Goal: Check status: Check status

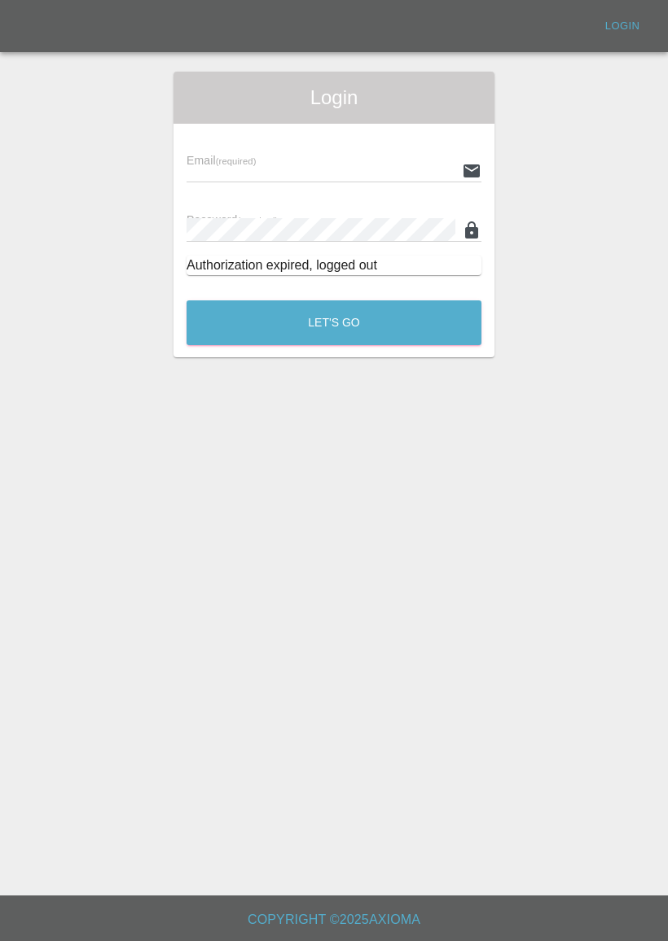
click at [424, 164] on input "text" at bounding box center [320, 171] width 269 height 24
type input "[EMAIL_ADDRESS][DOMAIN_NAME]"
click at [334, 322] on button "Let's Go" at bounding box center [333, 322] width 295 height 45
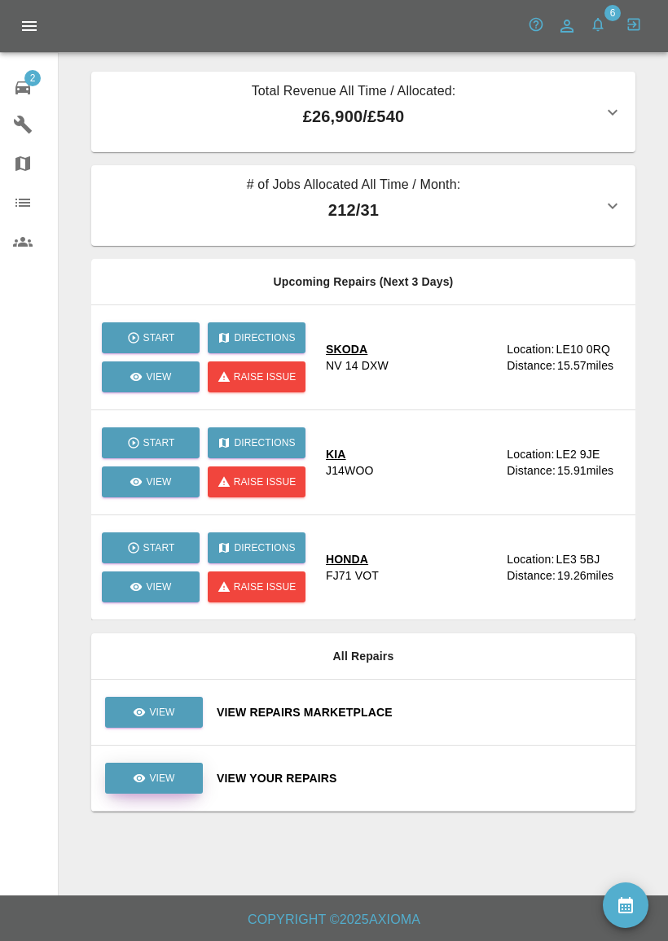
click at [176, 782] on link "View" at bounding box center [154, 778] width 98 height 31
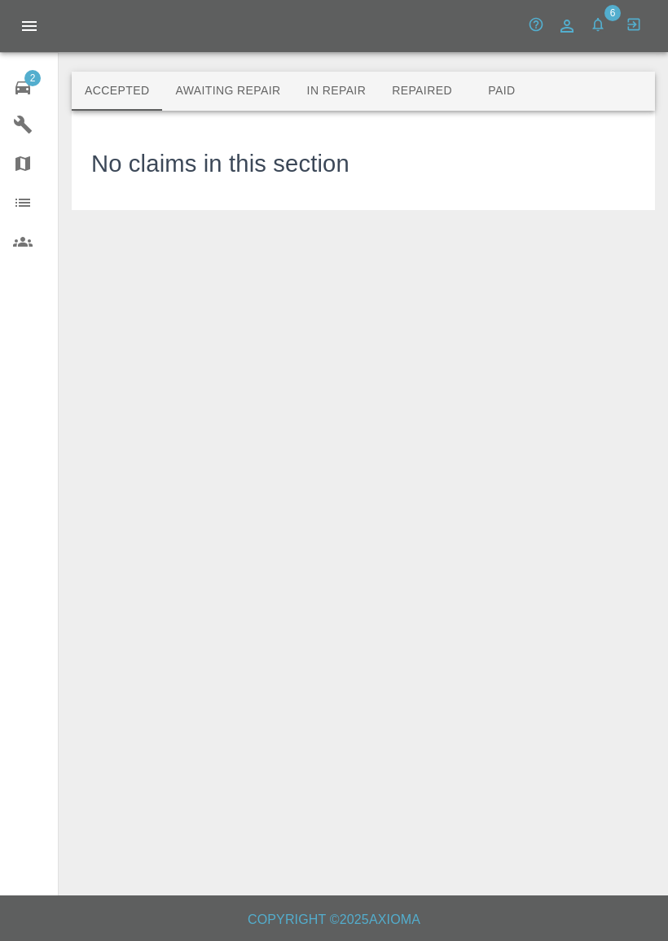
click at [490, 103] on button "Paid" at bounding box center [501, 91] width 73 height 39
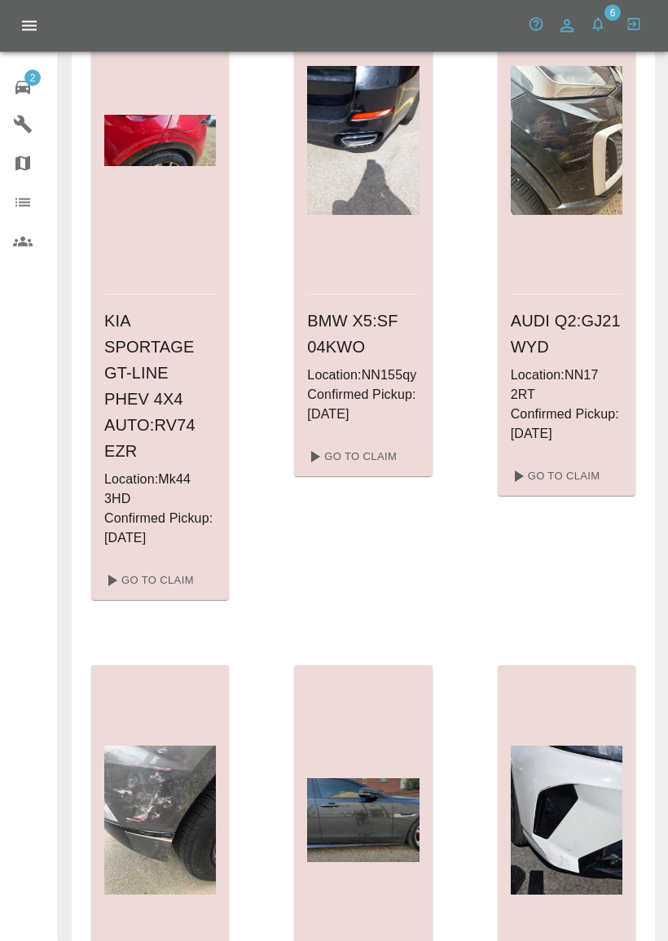
scroll to position [746, 0]
click at [574, 483] on link "Go To Claim" at bounding box center [554, 477] width 100 height 26
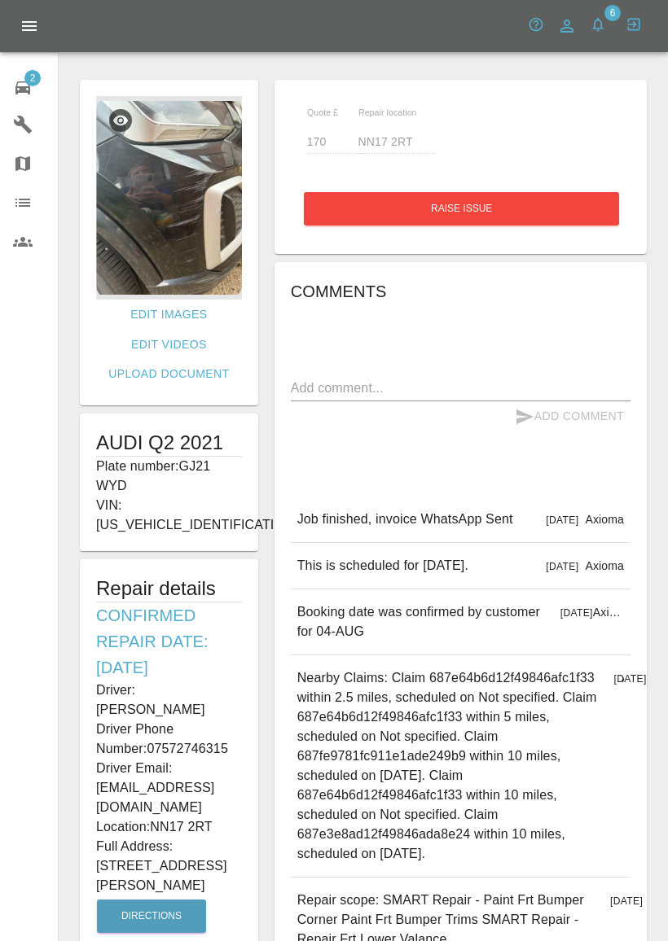
click at [9, 56] on ul "2 Repair home Garages Map Organization Users" at bounding box center [29, 163] width 58 height 221
click at [35, 85] on span "2" at bounding box center [32, 78] width 16 height 16
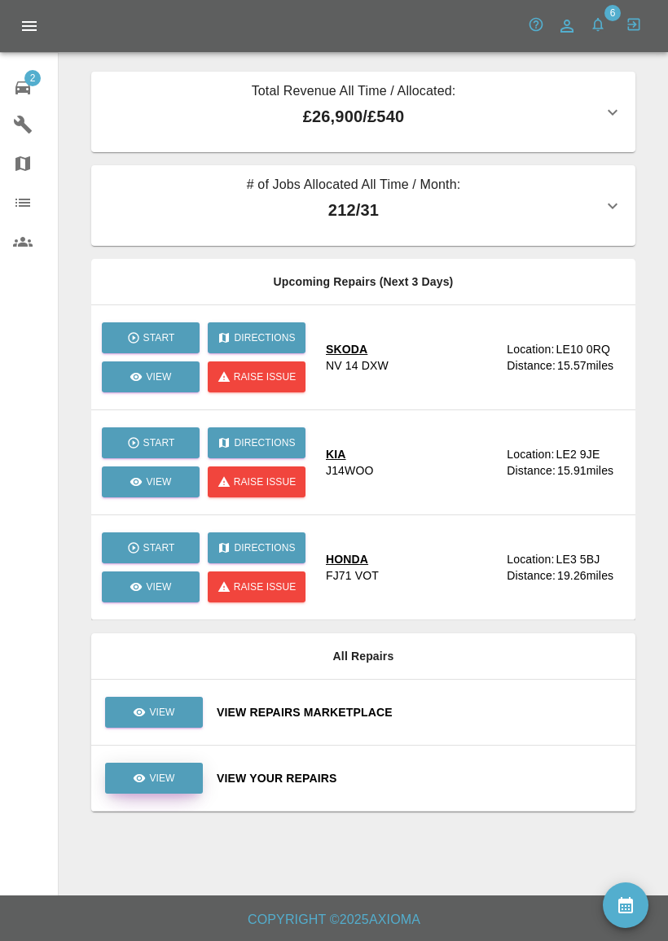
click at [160, 785] on p "View" at bounding box center [161, 778] width 25 height 15
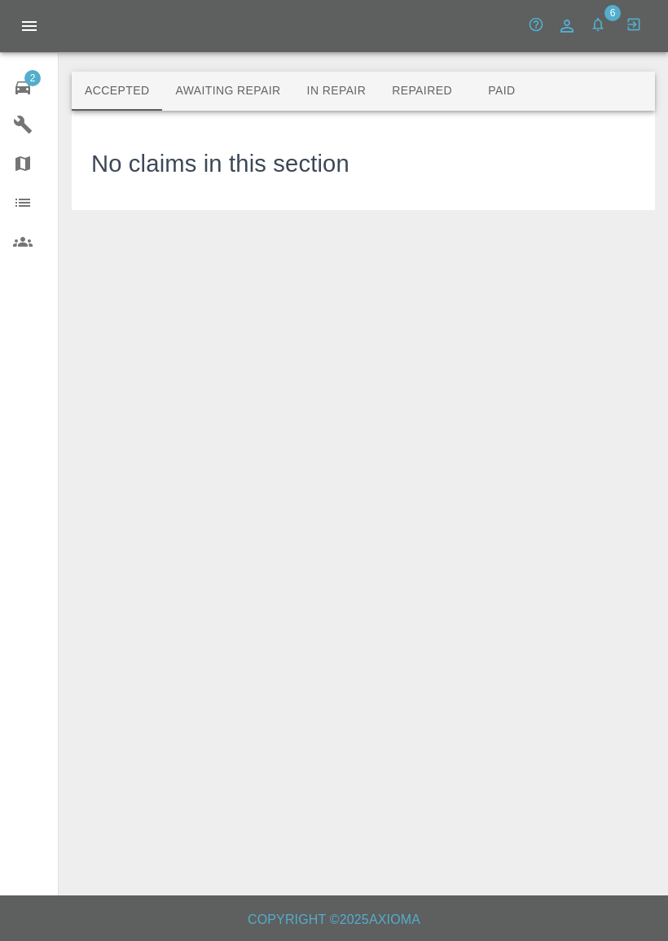
click at [487, 85] on button "Paid" at bounding box center [501, 91] width 73 height 39
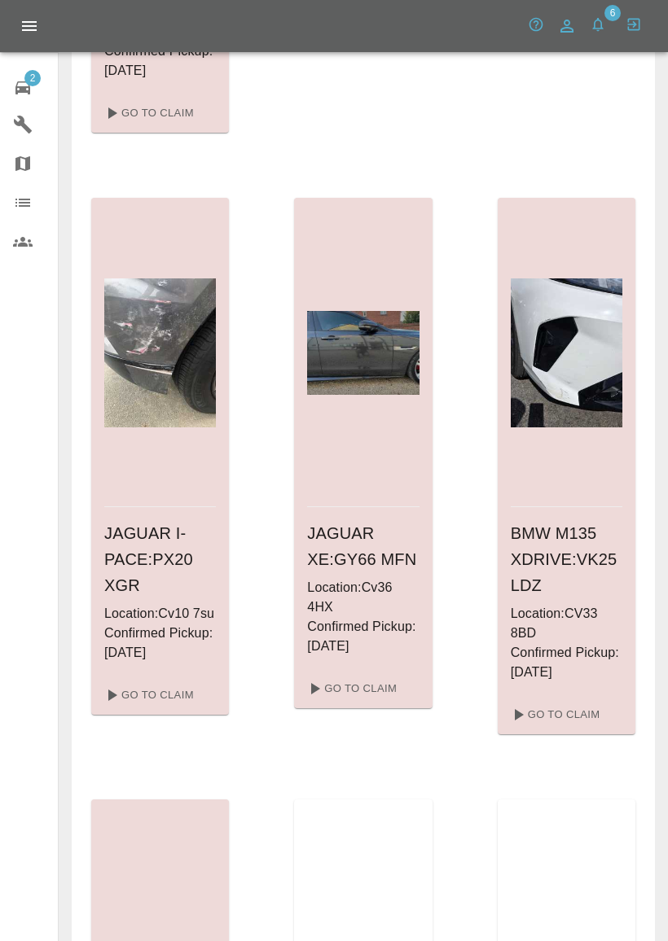
scroll to position [1216, 0]
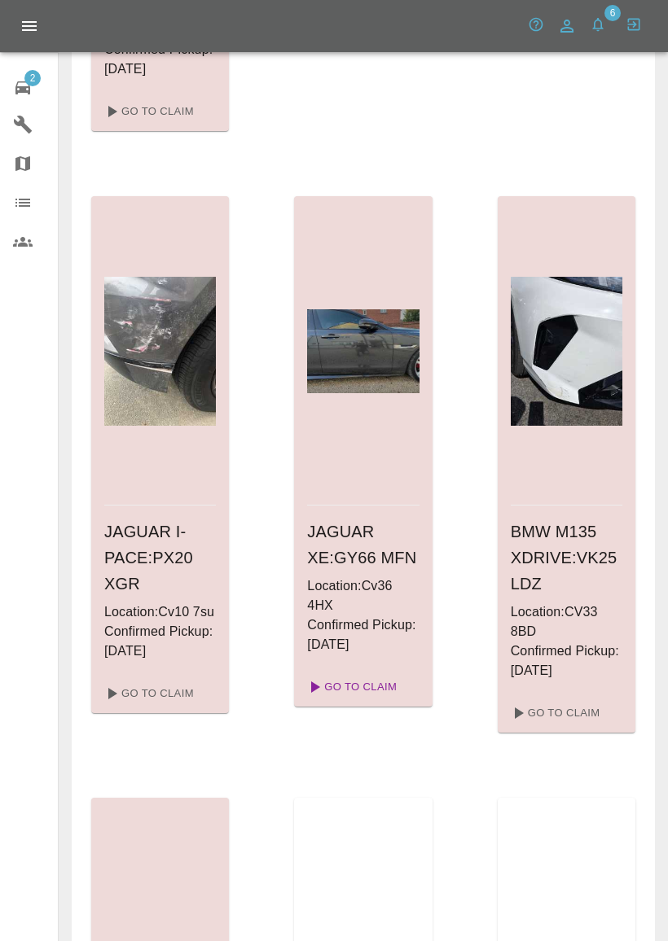
click at [335, 686] on link "Go To Claim" at bounding box center [350, 687] width 100 height 26
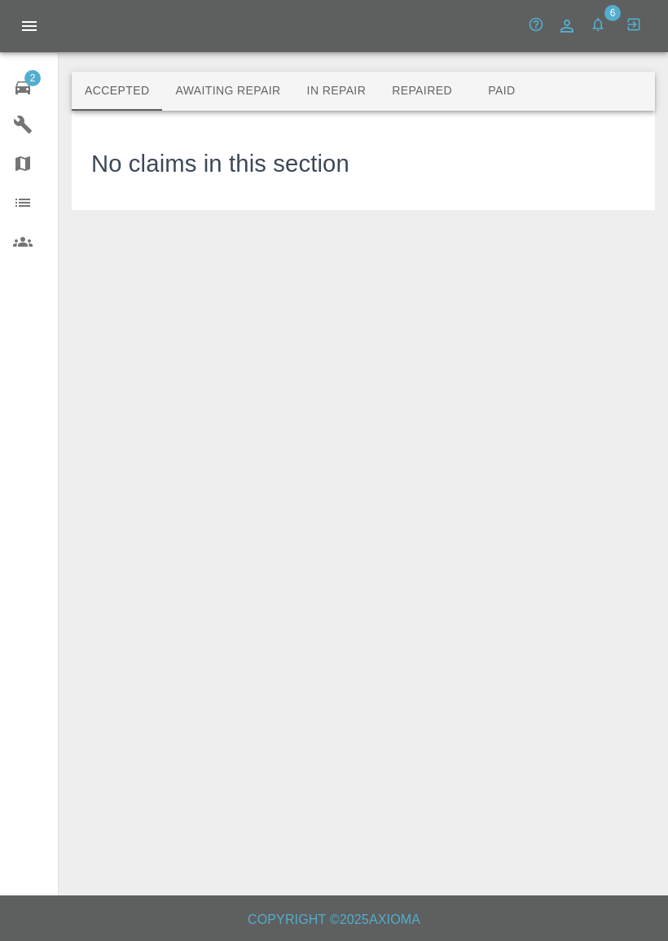
click at [490, 94] on button "Paid" at bounding box center [501, 91] width 73 height 39
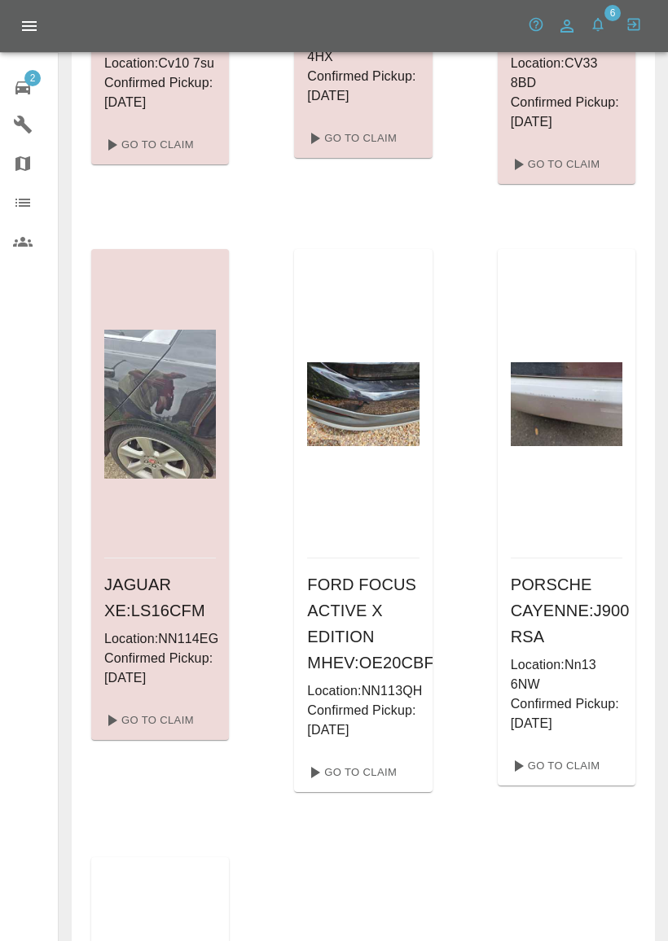
scroll to position [1765, 0]
click at [135, 733] on link "Go To Claim" at bounding box center [148, 720] width 100 height 26
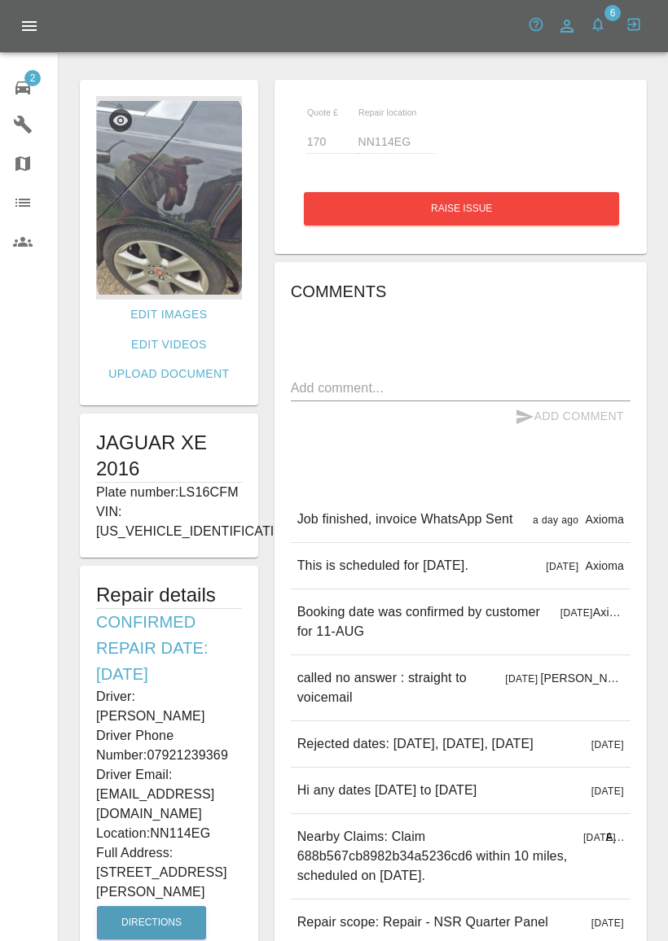
click at [27, 84] on span "2" at bounding box center [32, 78] width 16 height 16
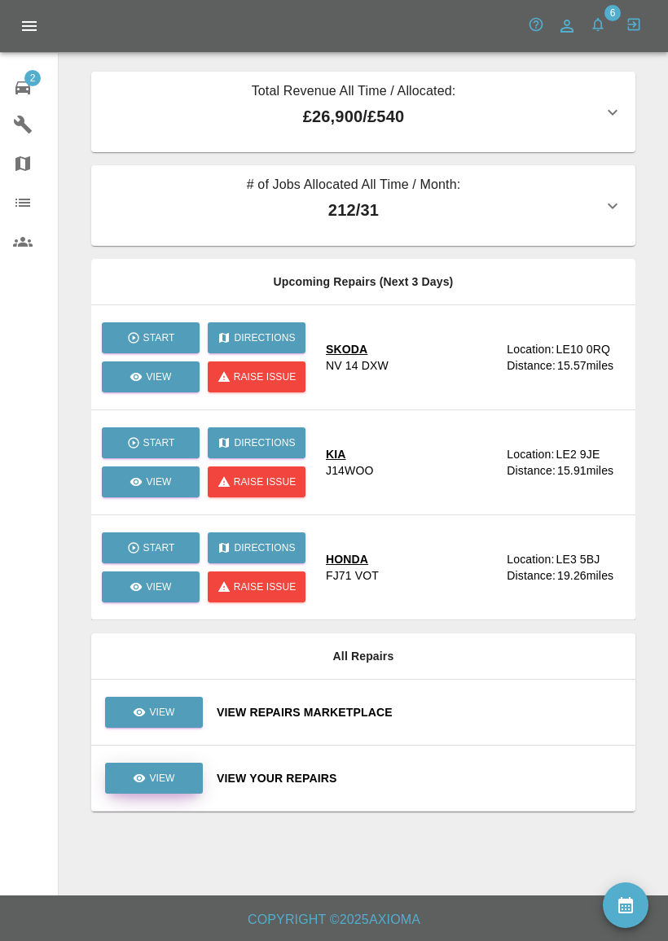
click at [155, 778] on p "View" at bounding box center [161, 778] width 25 height 15
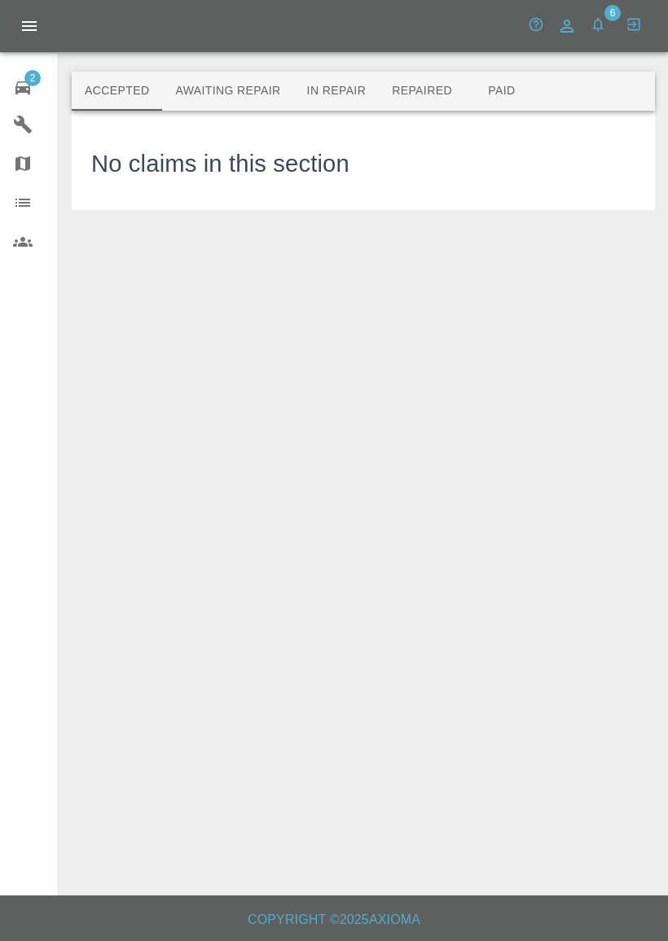
click at [511, 91] on button "Paid" at bounding box center [501, 91] width 73 height 39
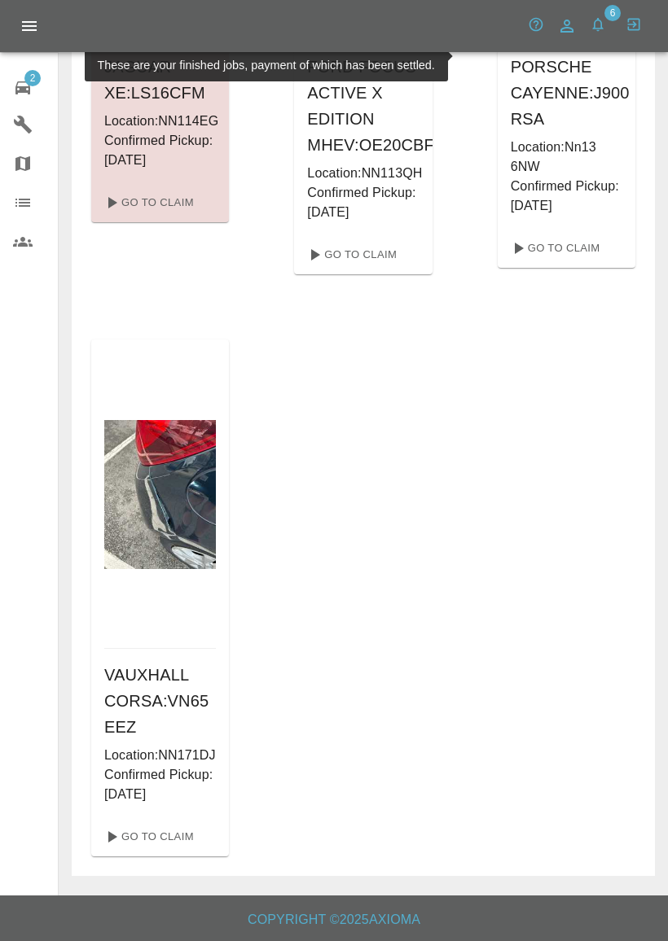
scroll to position [2347, 0]
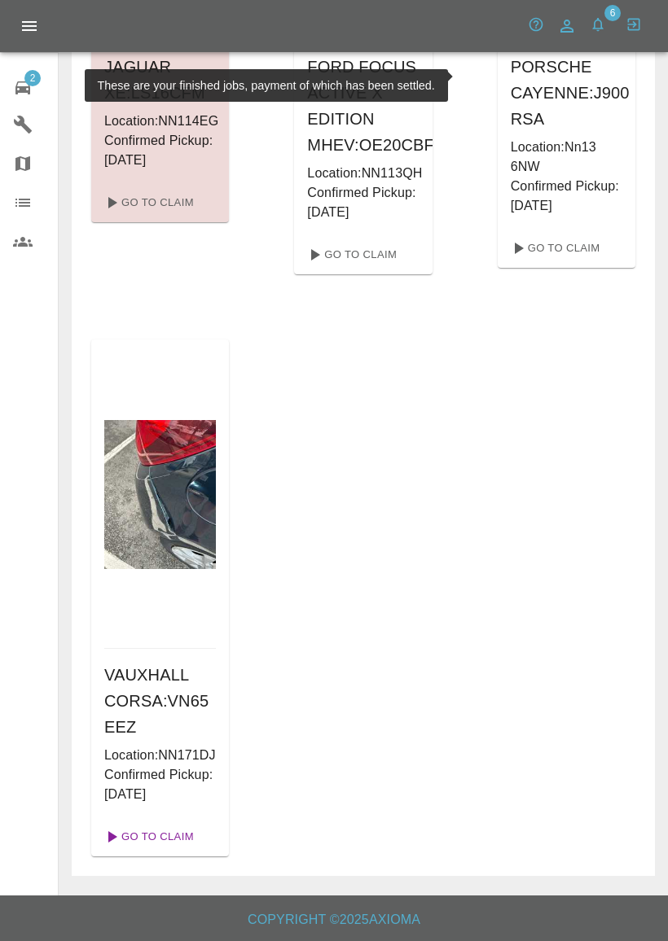
click at [128, 845] on link "Go To Claim" at bounding box center [148, 837] width 100 height 26
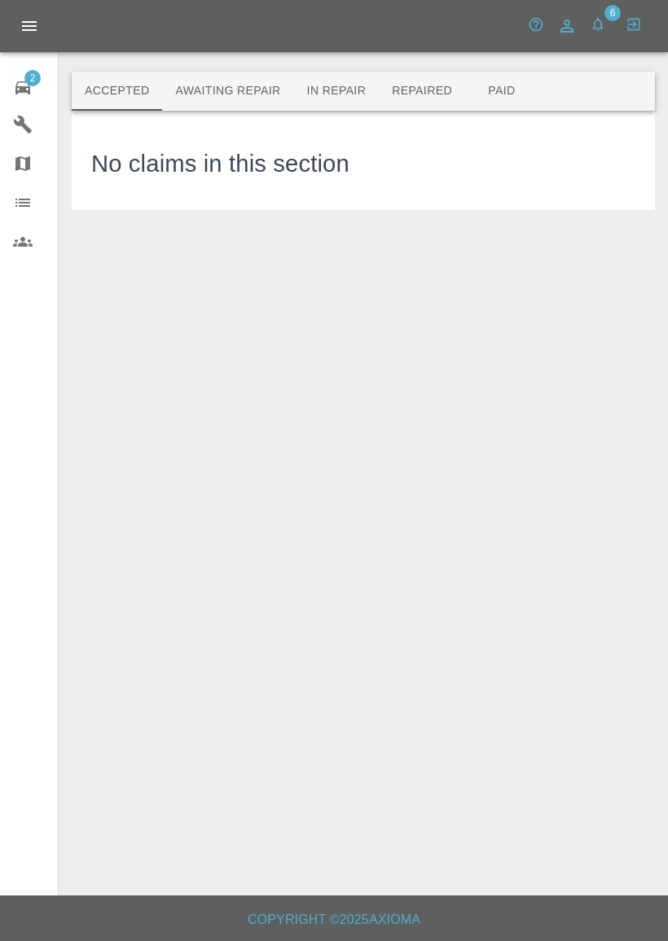
click at [337, 251] on main "Accepted Awaiting Repair In Repair Repaired Paid No claims in this section" at bounding box center [334, 448] width 668 height 896
click at [336, 251] on main "Accepted Awaiting Repair In Repair Repaired Paid No claims in this section" at bounding box center [334, 448] width 668 height 896
click at [343, 248] on main "Accepted Awaiting Repair In Repair Repaired Paid No claims in this section" at bounding box center [334, 448] width 668 height 896
click at [514, 92] on button "Paid" at bounding box center [501, 91] width 73 height 39
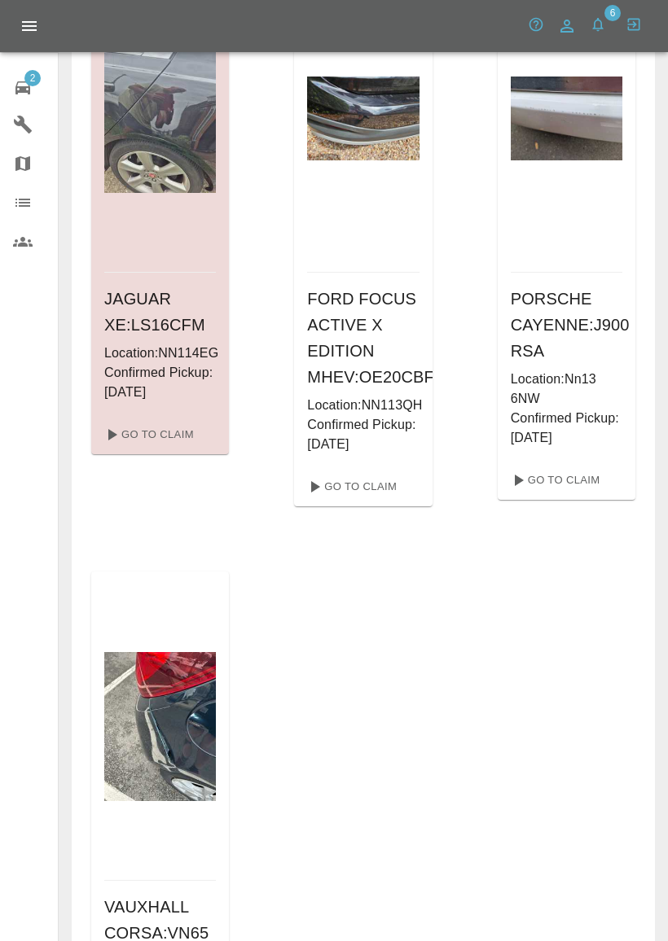
scroll to position [2008, 0]
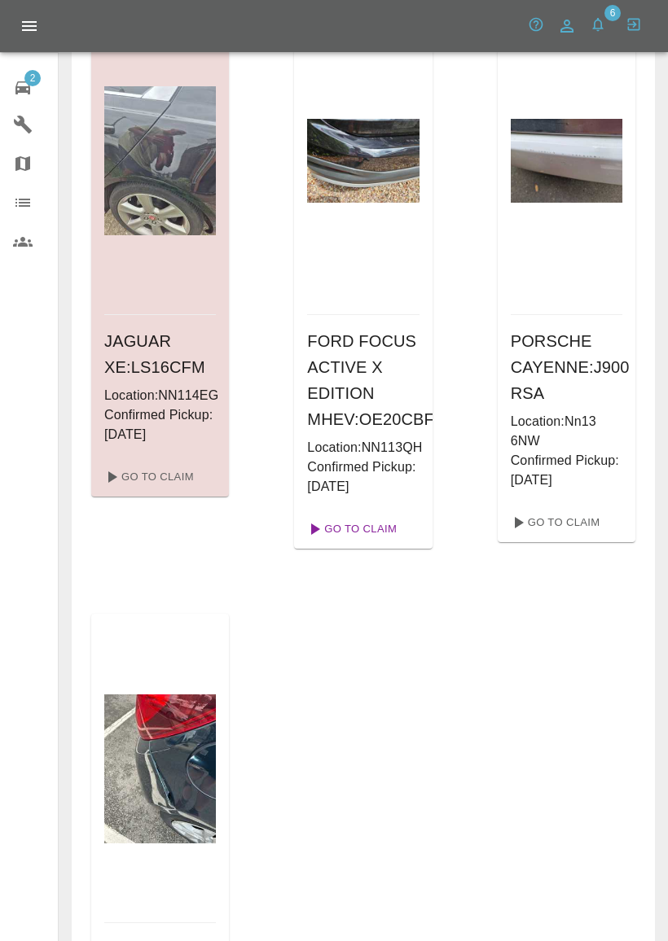
click at [331, 542] on link "Go To Claim" at bounding box center [350, 529] width 100 height 26
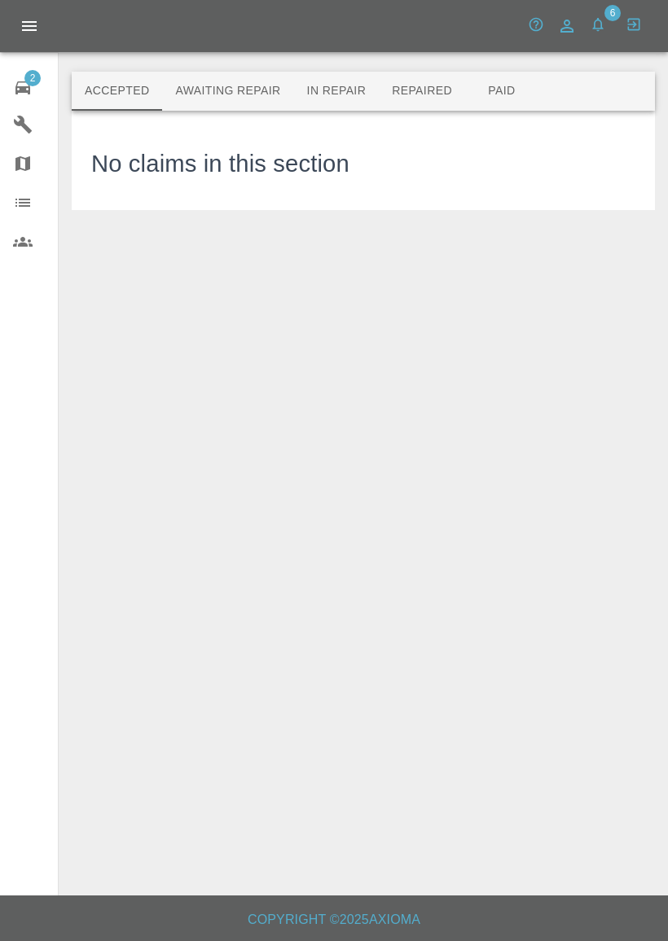
click at [473, 92] on button "Paid" at bounding box center [501, 91] width 73 height 39
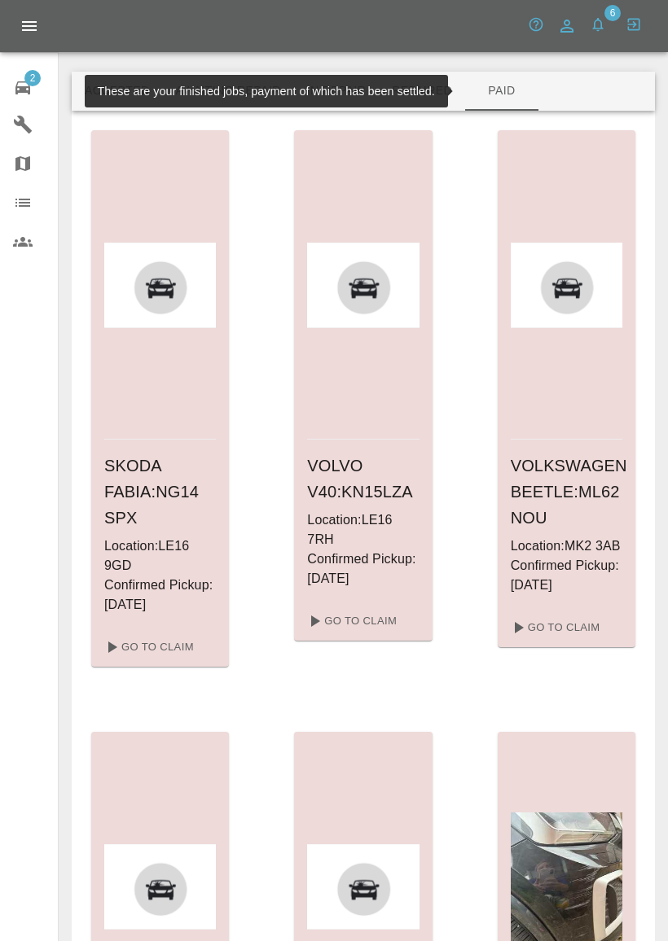
click at [473, 92] on button "Paid" at bounding box center [501, 91] width 73 height 39
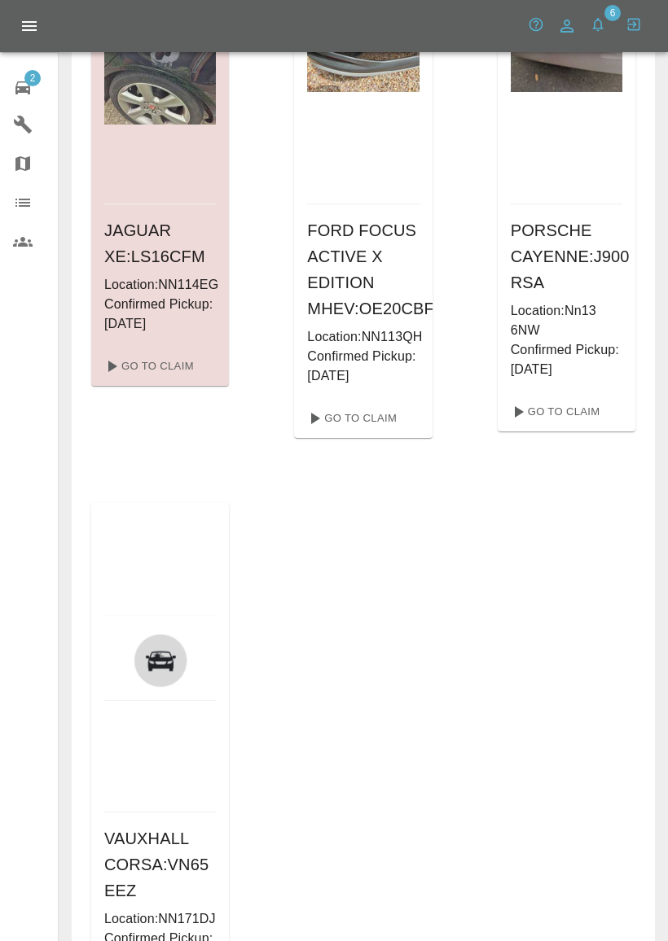
scroll to position [2347, 0]
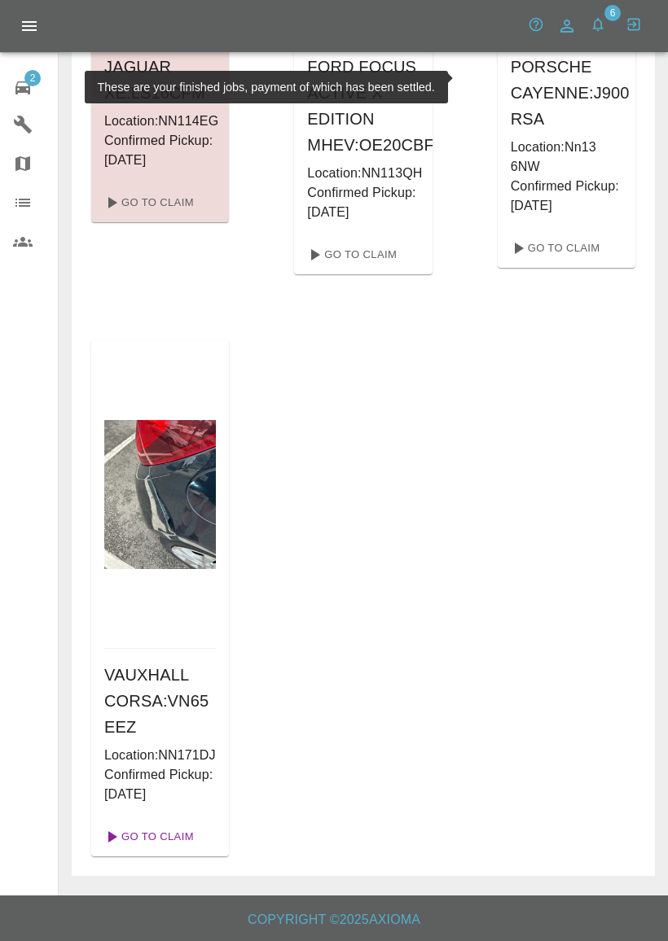
click at [141, 842] on link "Go To Claim" at bounding box center [148, 837] width 100 height 26
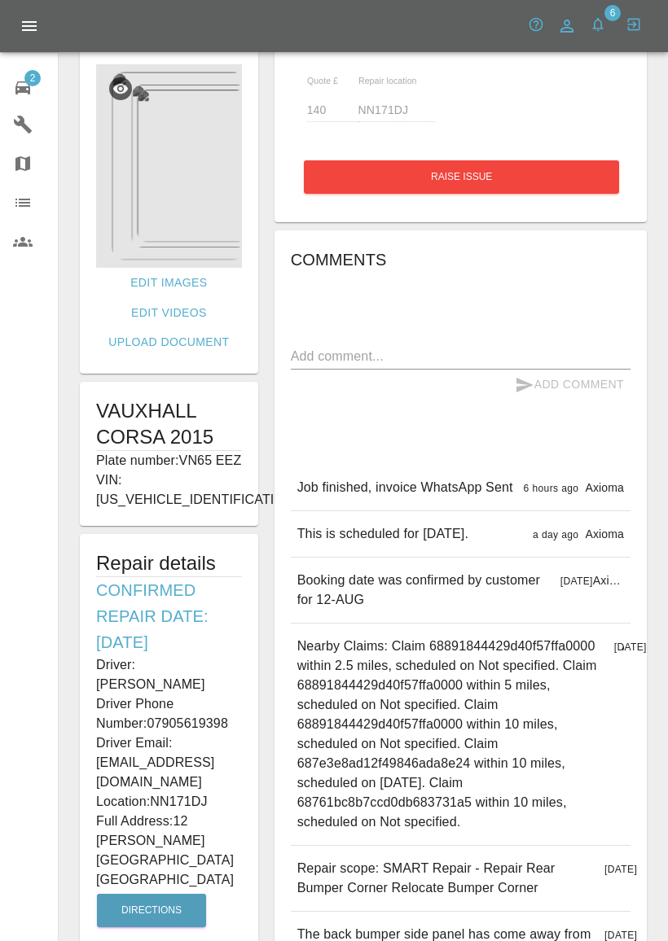
scroll to position [31, 0]
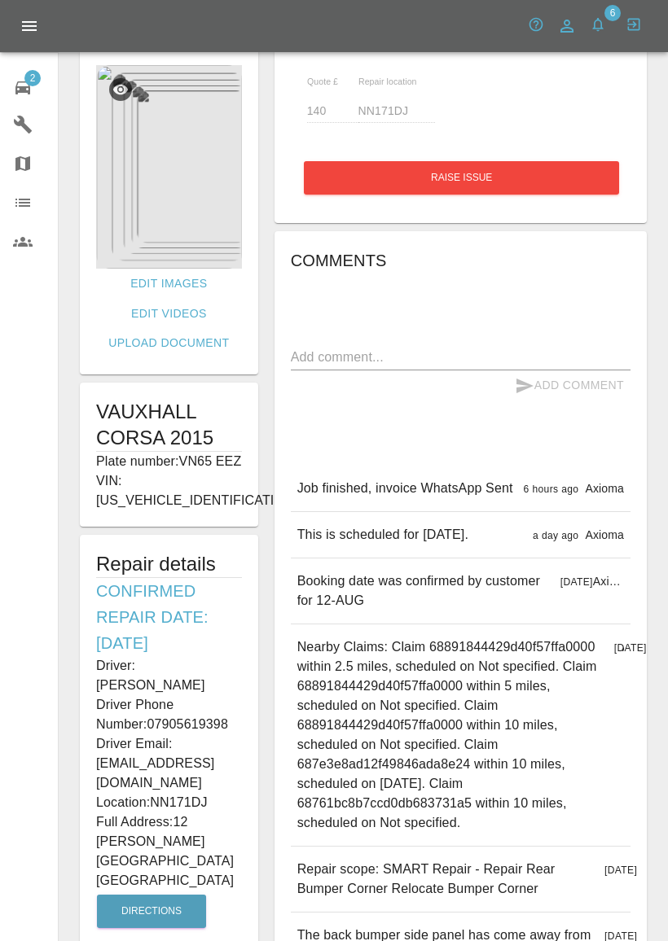
click at [23, 84] on icon at bounding box center [23, 88] width 20 height 20
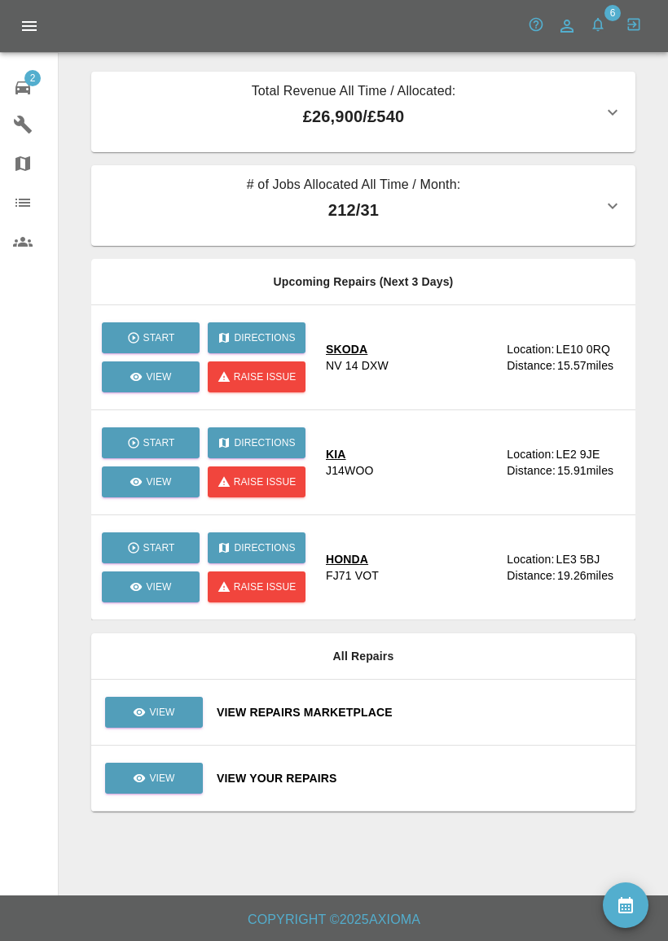
click at [187, 755] on td "View" at bounding box center [147, 779] width 112 height 66
click at [159, 764] on link "View" at bounding box center [154, 778] width 98 height 31
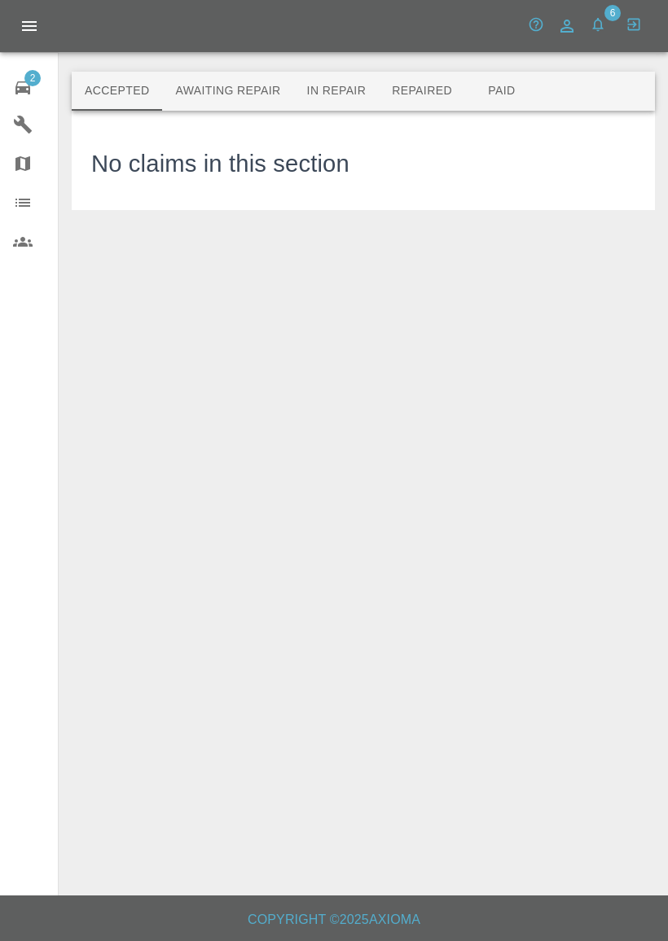
click at [512, 81] on button "Paid" at bounding box center [501, 91] width 73 height 39
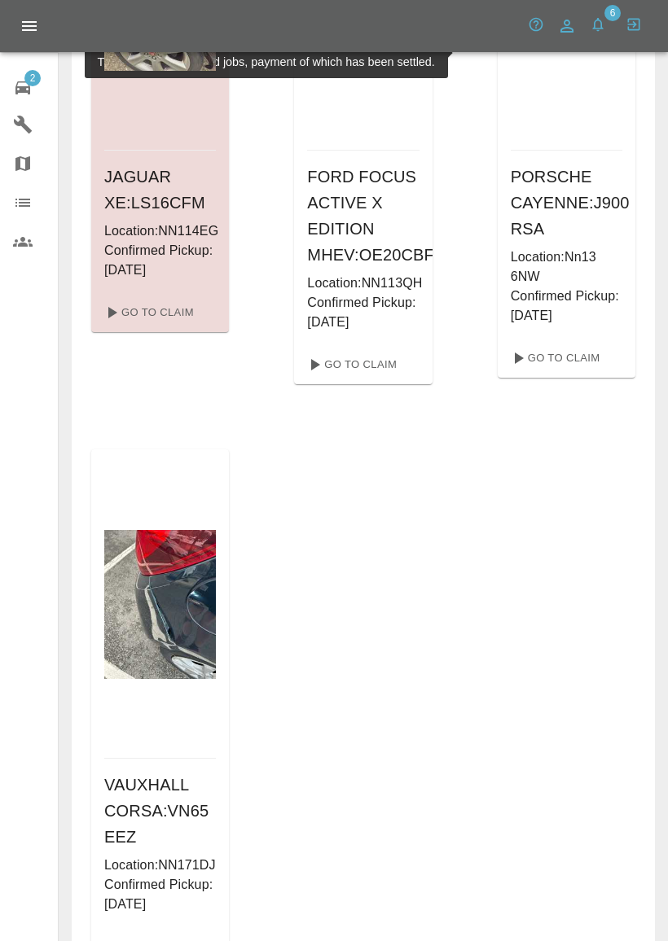
scroll to position [2107, 0]
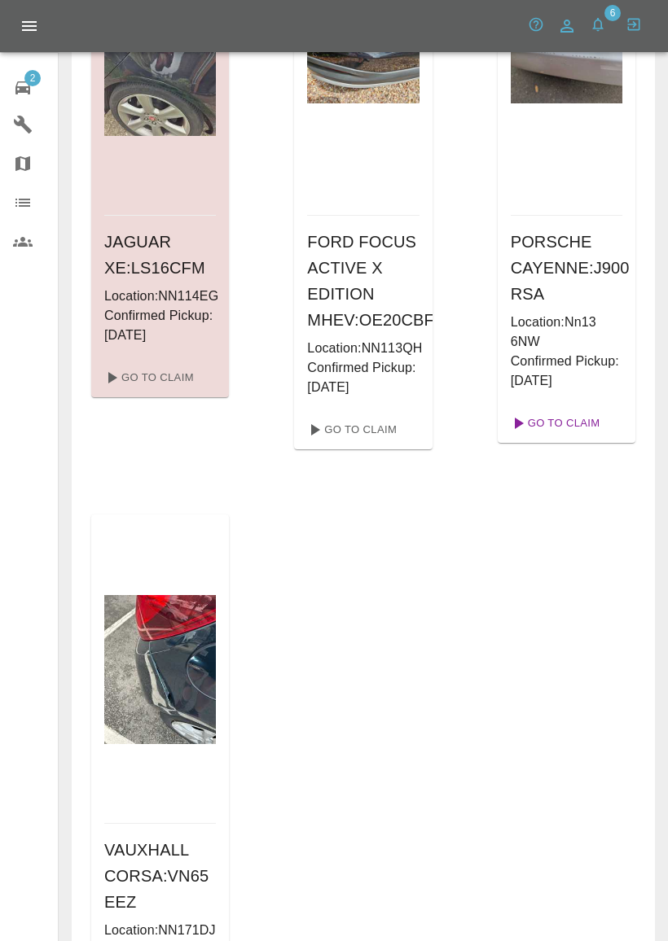
click at [523, 411] on link "Go To Claim" at bounding box center [554, 423] width 100 height 26
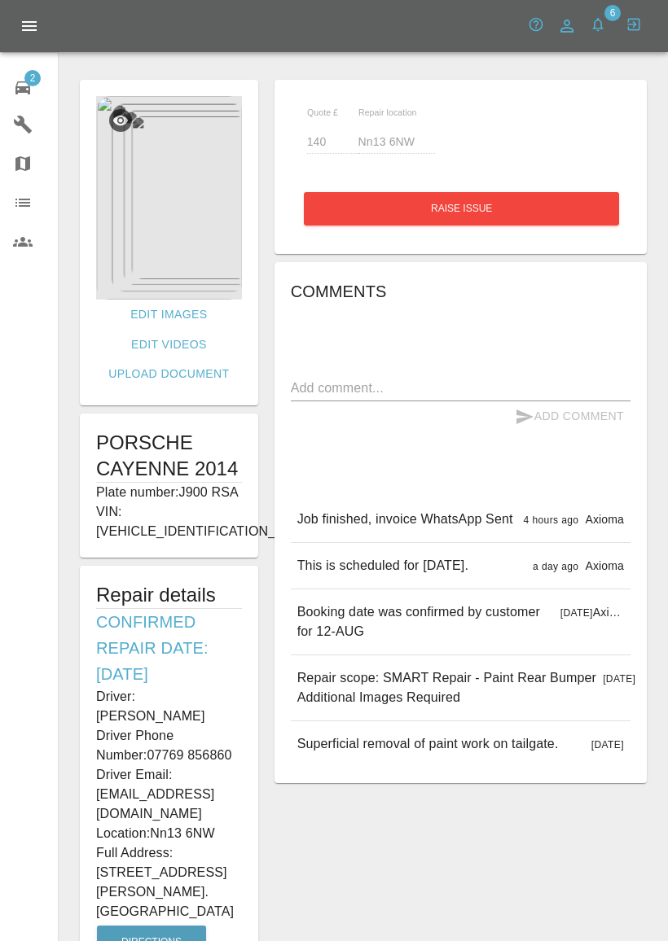
scroll to position [138, 0]
